Goal: Navigation & Orientation: Find specific page/section

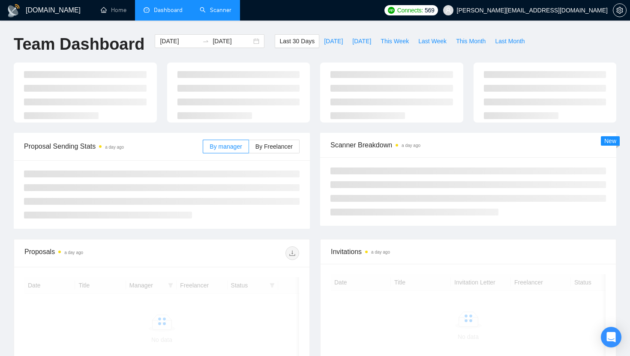
click at [215, 12] on link "Scanner" at bounding box center [216, 9] width 32 height 7
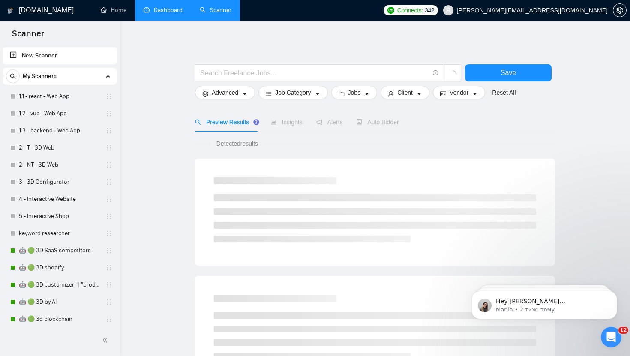
click at [155, 7] on link "Dashboard" at bounding box center [162, 9] width 39 height 7
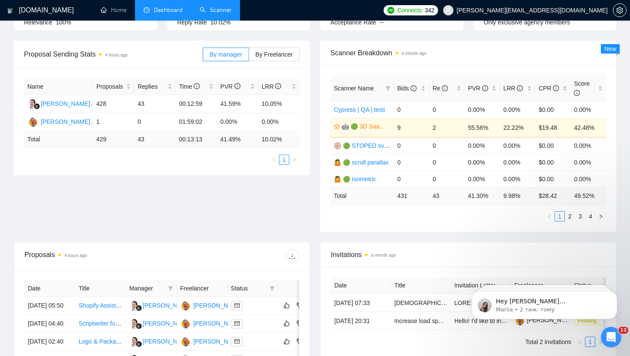
scroll to position [113, 0]
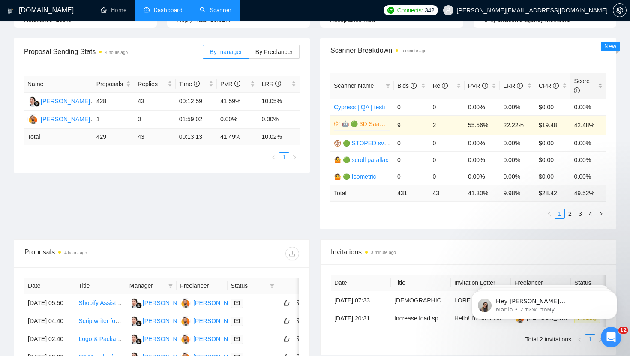
click at [585, 84] on span "Score" at bounding box center [581, 86] width 16 height 16
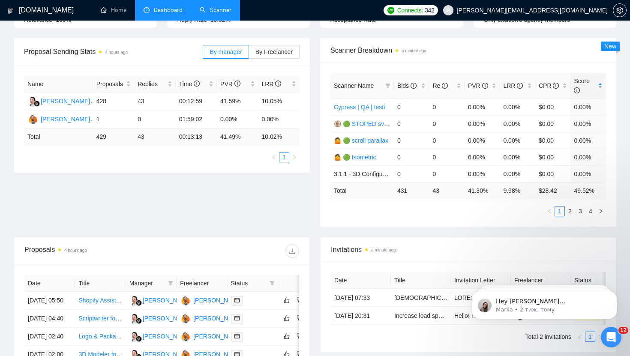
click at [585, 84] on span "Score" at bounding box center [581, 86] width 16 height 16
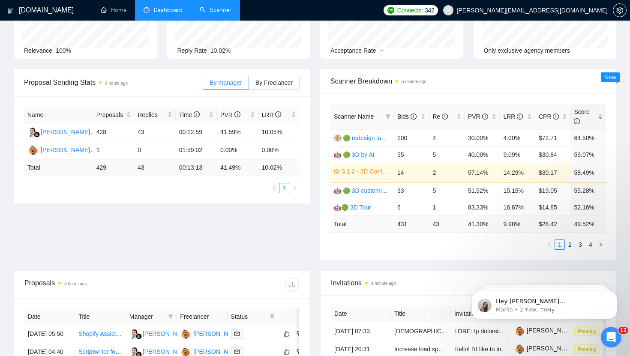
scroll to position [81, 0]
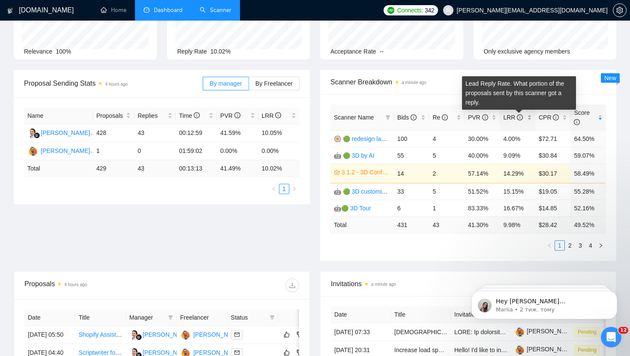
click at [519, 116] on icon "info-circle" at bounding box center [519, 117] width 6 height 6
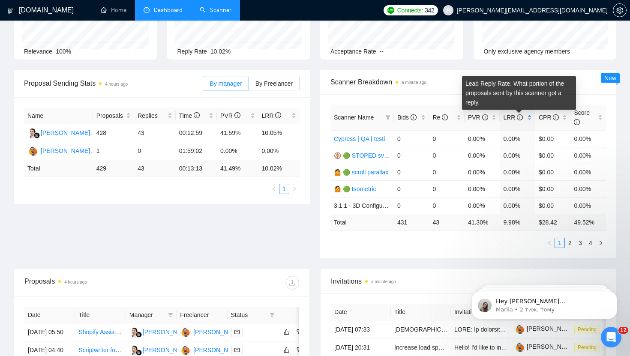
click at [519, 116] on icon "info-circle" at bounding box center [519, 117] width 6 height 6
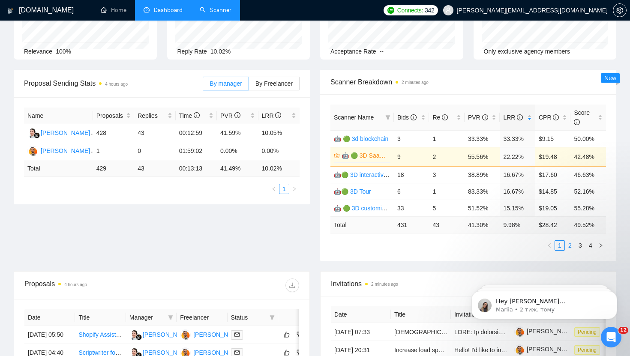
click at [570, 246] on link "2" at bounding box center [569, 245] width 9 height 9
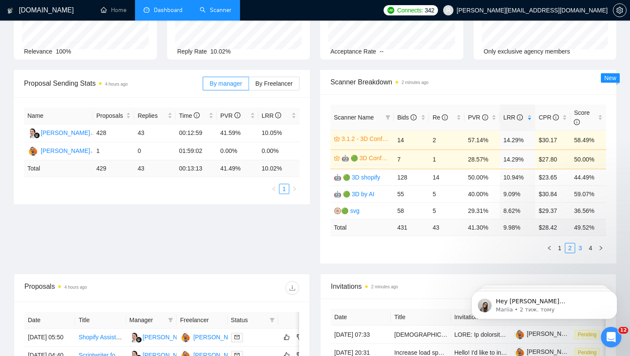
click at [579, 247] on link "3" at bounding box center [579, 247] width 9 height 9
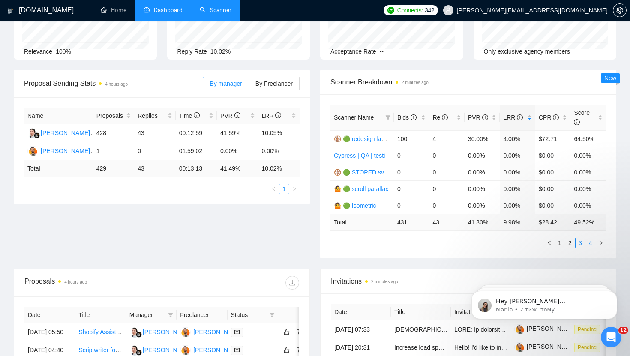
click at [591, 242] on link "4" at bounding box center [589, 242] width 9 height 9
